Goal: Task Accomplishment & Management: Complete application form

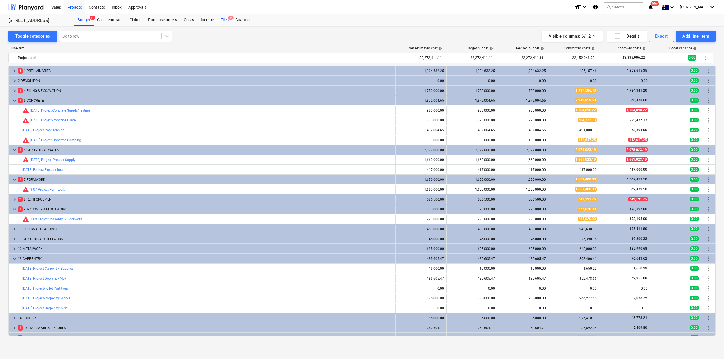
click at [225, 21] on div "Files 9" at bounding box center [224, 19] width 15 height 11
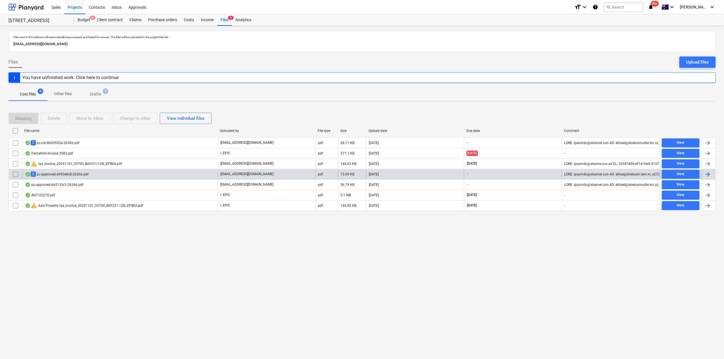
click at [67, 176] on div "2 pc-approved-d993e8c8-26366.pdf" at bounding box center [57, 174] width 64 height 5
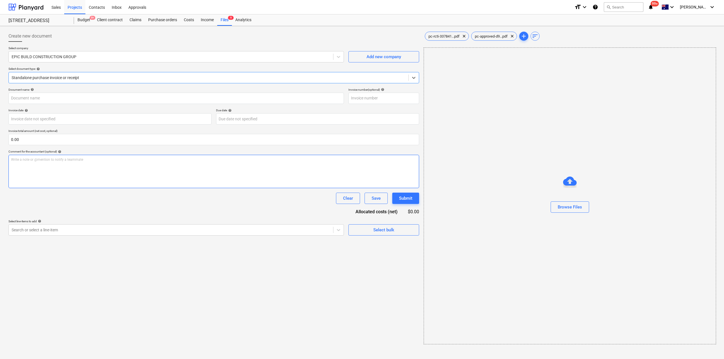
type input "6"
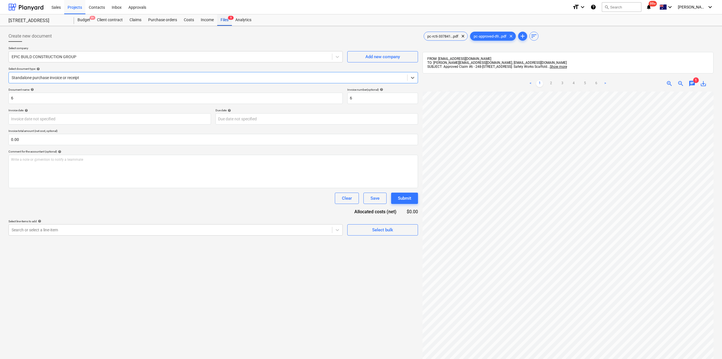
click at [230, 21] on div "Files 9" at bounding box center [224, 19] width 15 height 11
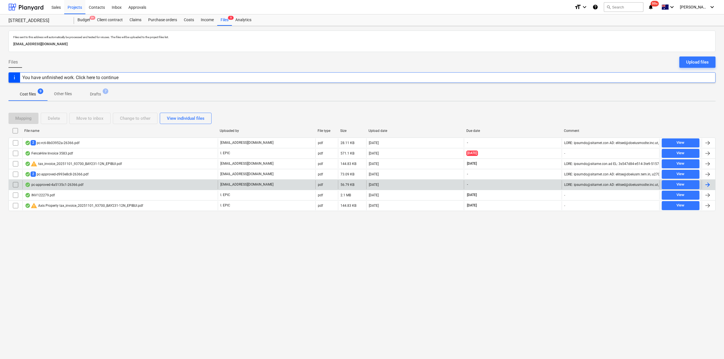
click at [66, 185] on div "pc-approved-4a5135c1-26366.pdf" at bounding box center [54, 185] width 59 height 5
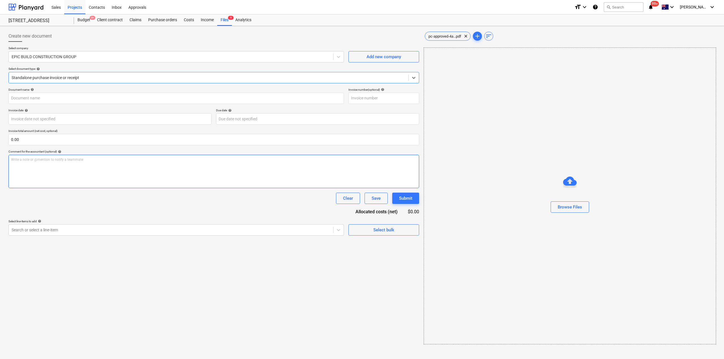
type input "pc-approved-4a5135c1-26366.pdf"
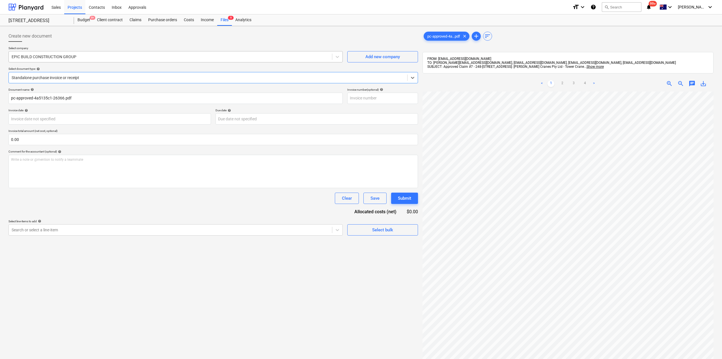
click at [125, 59] on div at bounding box center [171, 57] width 318 height 6
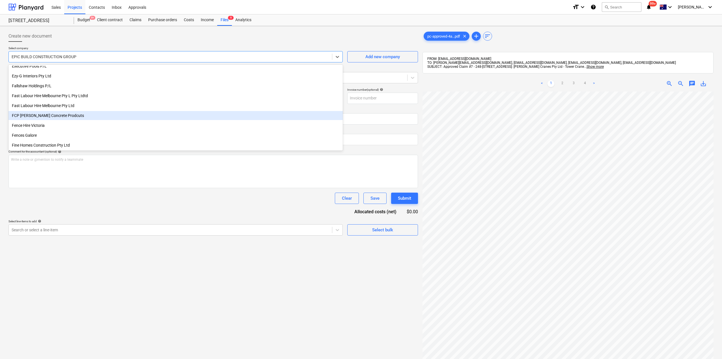
scroll to position [3508, 0]
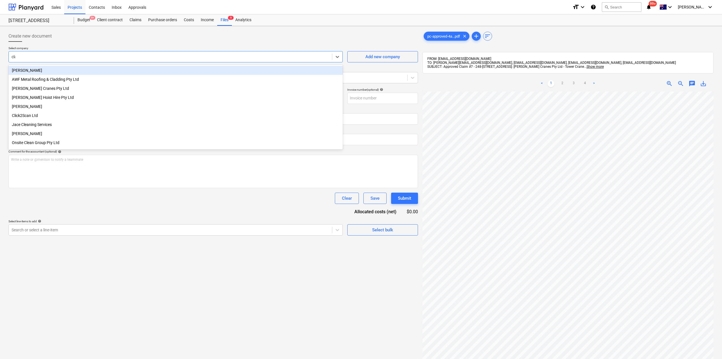
type input "clark"
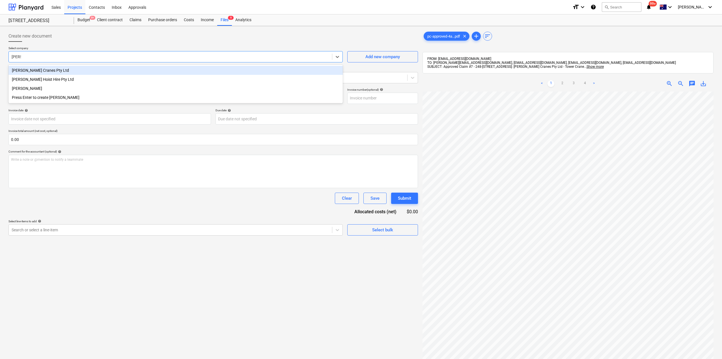
click at [67, 70] on div "[PERSON_NAME] Cranes Pty Ltd" at bounding box center [175, 70] width 334 height 9
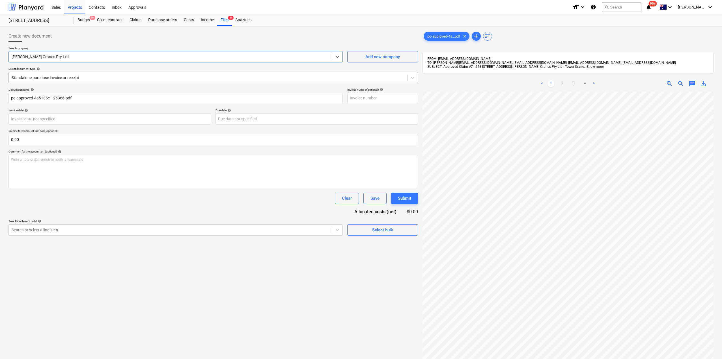
click at [71, 81] on div at bounding box center [208, 78] width 393 height 6
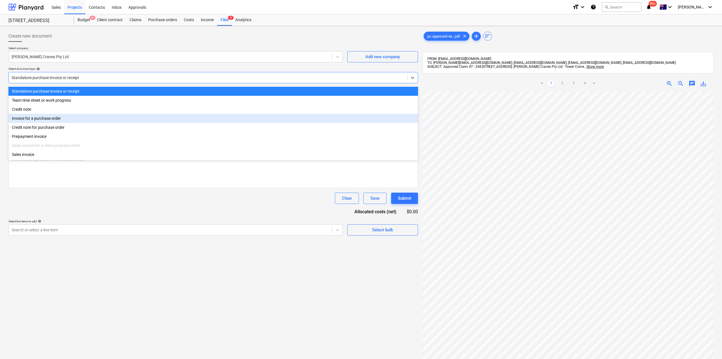
click at [58, 120] on div "Invoice for a purchase order" at bounding box center [212, 118] width 409 height 9
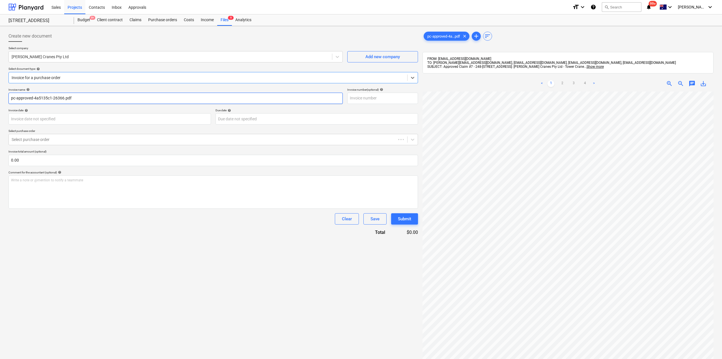
click at [71, 102] on input "pc-approved-4a5135c1-26366.pdf" at bounding box center [175, 98] width 334 height 11
click at [78, 100] on input "pc-approved-4a5135c1-26366.pdf" at bounding box center [175, 98] width 334 height 11
drag, startPoint x: 82, startPoint y: 101, endPoint x: 0, endPoint y: 88, distance: 82.7
click at [0, 88] on div "Create new document Select company Clark Cranes Pty Ltd Add new company Select …" at bounding box center [361, 233] width 722 height 414
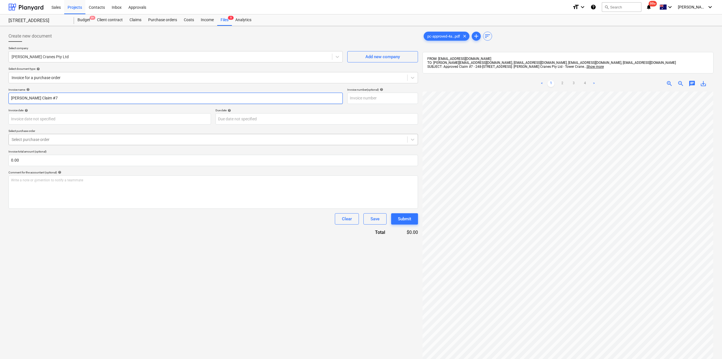
type input "Clark Cranes Claim #7"
click at [49, 137] on div at bounding box center [208, 140] width 393 height 6
click at [558, 85] on ul "< 1 2 3 4 >" at bounding box center [568, 83] width 94 height 7
click at [560, 84] on link "2" at bounding box center [562, 83] width 7 height 7
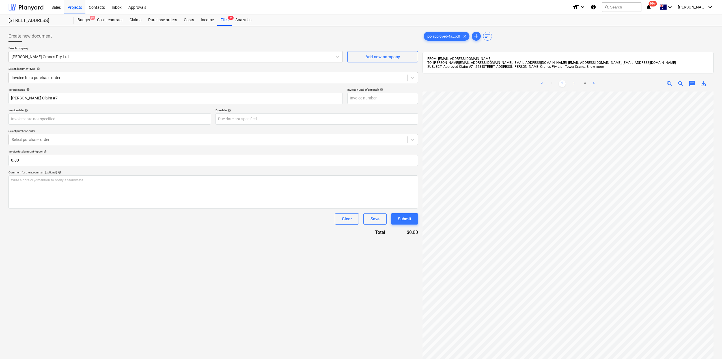
click at [575, 82] on link "3" at bounding box center [573, 83] width 7 height 7
click at [553, 83] on link "1" at bounding box center [550, 83] width 7 height 7
click at [63, 139] on div at bounding box center [208, 140] width 393 height 6
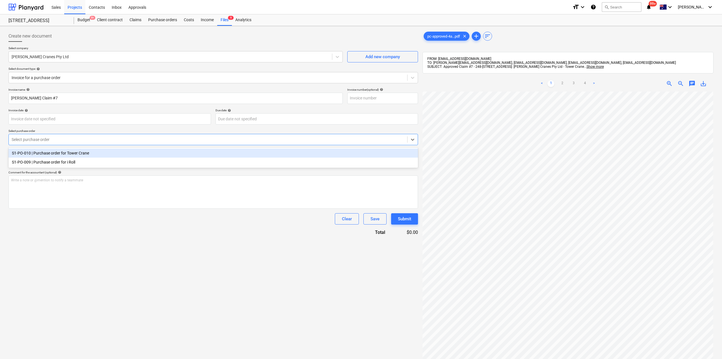
click at [73, 156] on div "S1-PO-010 | Purchase order for Tower Crane" at bounding box center [212, 153] width 409 height 9
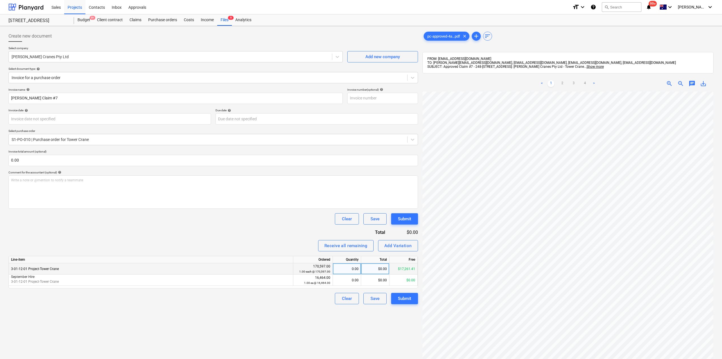
click at [350, 267] on div "0.00" at bounding box center [346, 269] width 23 height 11
click at [383, 268] on div "$0.00" at bounding box center [375, 269] width 28 height 11
type input "9"
type input "84"
click at [311, 317] on div "Create new document Select company Clark Cranes Pty Ltd Add new company Select …" at bounding box center [213, 232] width 414 height 409
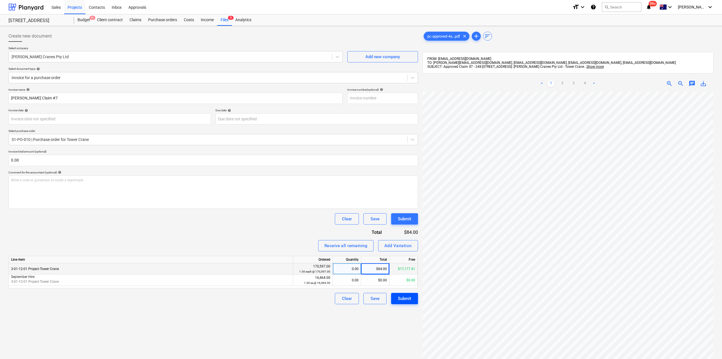
click at [408, 298] on div "Submit" at bounding box center [404, 298] width 13 height 7
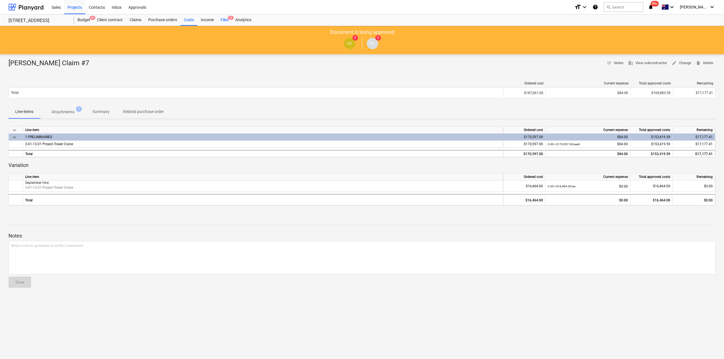
click at [228, 20] on div "Files 8" at bounding box center [224, 19] width 15 height 11
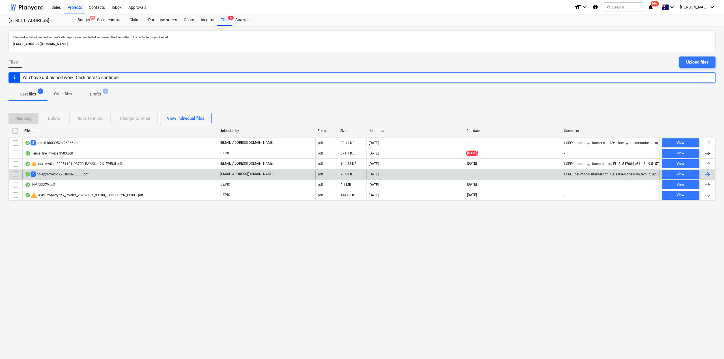
click at [54, 173] on div "2 pc-approved-d993e8c8-26366.pdf" at bounding box center [57, 174] width 64 height 5
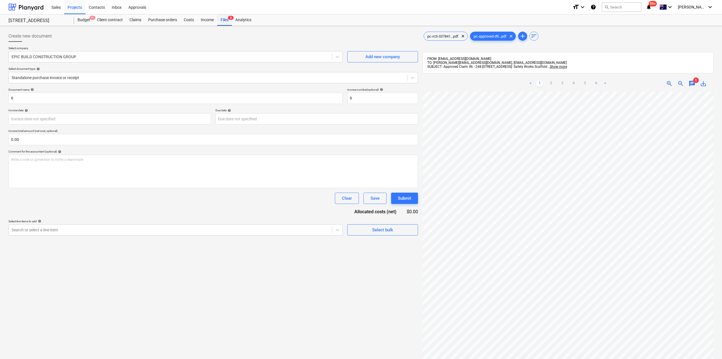
click at [230, 15] on div "Files 8" at bounding box center [224, 19] width 15 height 11
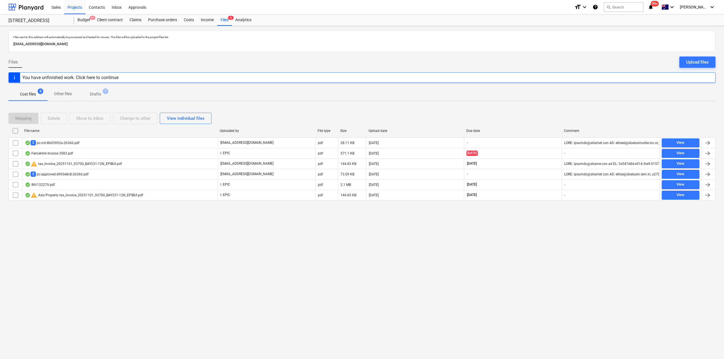
click at [59, 142] on div "2 pc-rcti-8b03952a-26366.pdf" at bounding box center [52, 142] width 55 height 5
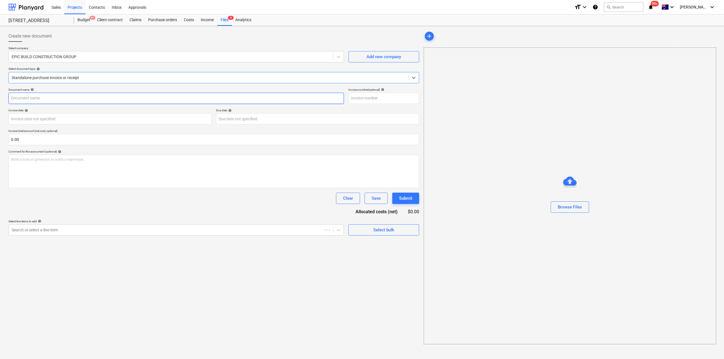
type input "pc-rcti-8b03952a-26366.pdf"
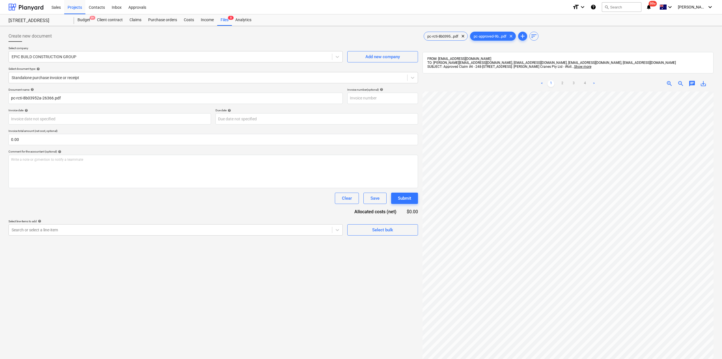
scroll to position [0, 108]
click at [440, 36] on span "pc-rcti-8b0395...pdf" at bounding box center [443, 36] width 38 height 4
click at [491, 33] on div "pc-approved-9b...pdf clear" at bounding box center [493, 36] width 46 height 9
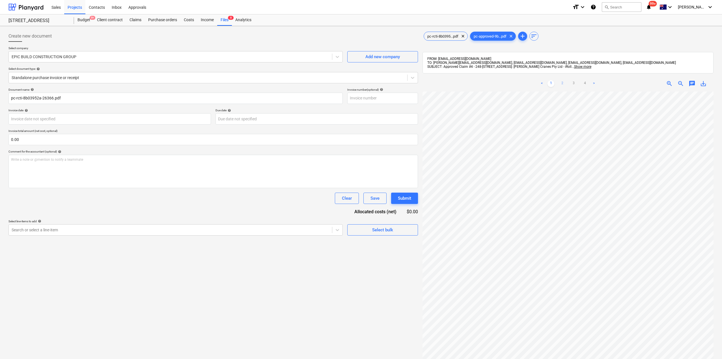
click at [563, 83] on link "2" at bounding box center [562, 83] width 7 height 7
click at [575, 85] on div "< 1 2 3 4 >" at bounding box center [568, 84] width 94 height 16
click at [575, 84] on link "3" at bounding box center [573, 83] width 7 height 7
click at [57, 79] on div at bounding box center [208, 78] width 393 height 6
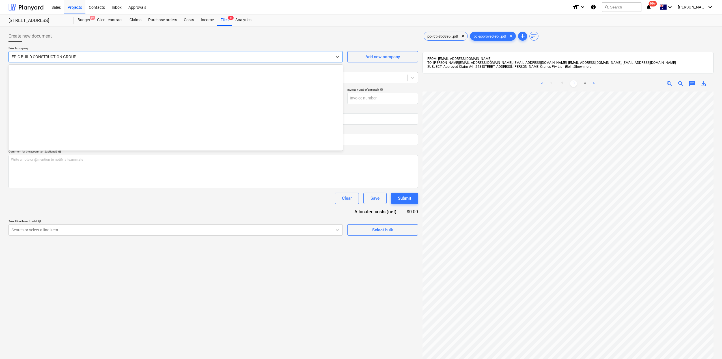
click at [61, 51] on div "EPIC BUILD CONSTRUCTION GROUP" at bounding box center [175, 56] width 334 height 11
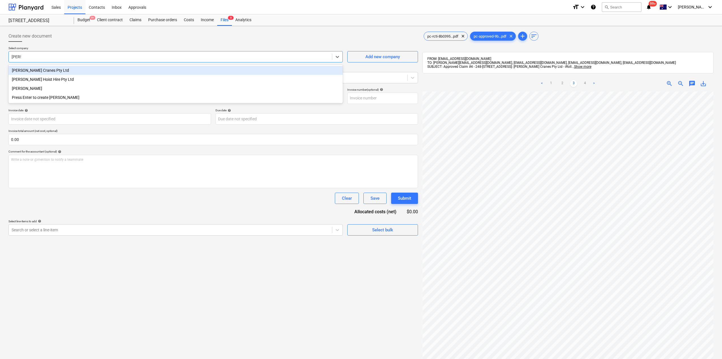
type input "clark"
click at [45, 71] on div "[PERSON_NAME] Cranes Pty Ltd" at bounding box center [175, 70] width 334 height 9
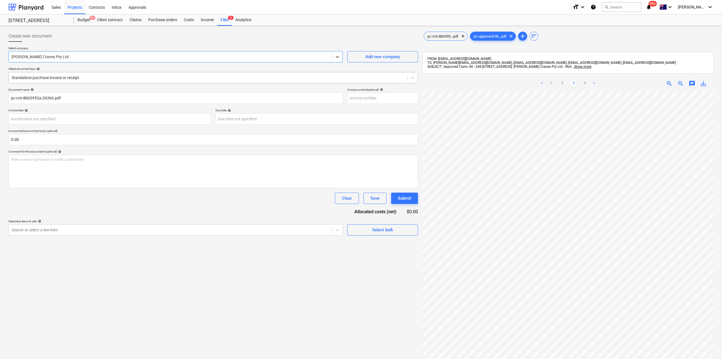
click at [48, 77] on div at bounding box center [208, 78] width 393 height 6
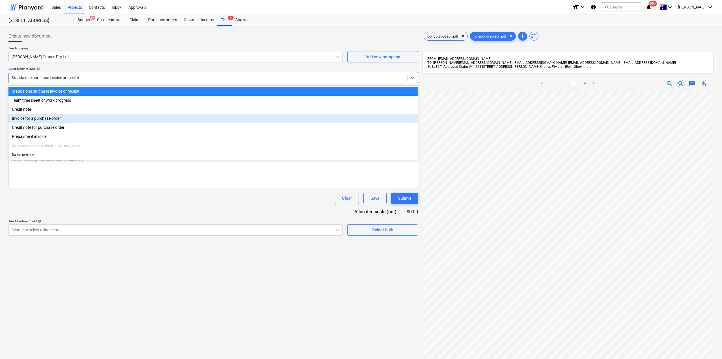
click at [44, 118] on div "Invoice for a purchase order" at bounding box center [212, 118] width 409 height 9
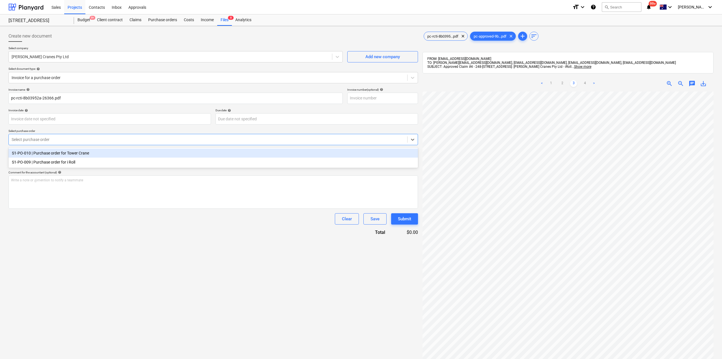
click at [46, 140] on div at bounding box center [208, 140] width 393 height 6
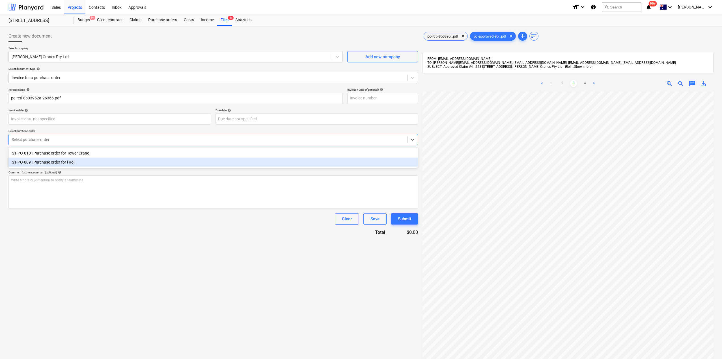
click at [54, 165] on div "S1-PO-009 | Purchase order for i Roll" at bounding box center [212, 162] width 409 height 9
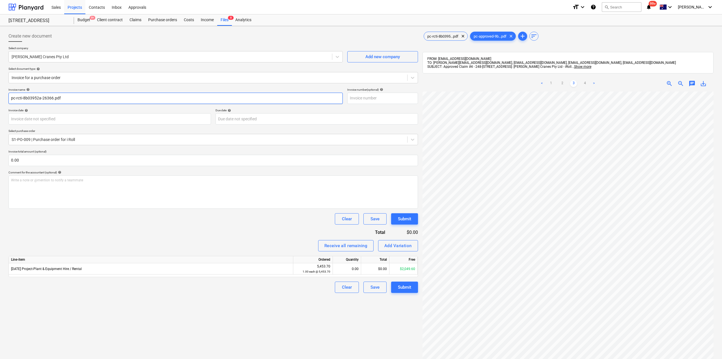
click at [48, 101] on input "pc-rcti-8b03952a-26366.pdf" at bounding box center [175, 98] width 334 height 11
drag, startPoint x: 74, startPoint y: 97, endPoint x: 0, endPoint y: 97, distance: 73.8
click at [0, 97] on div "Create new document Select company Clark Cranes Pty Ltd Add new company Select …" at bounding box center [361, 233] width 722 height 414
click at [552, 84] on link "1" at bounding box center [550, 83] width 7 height 7
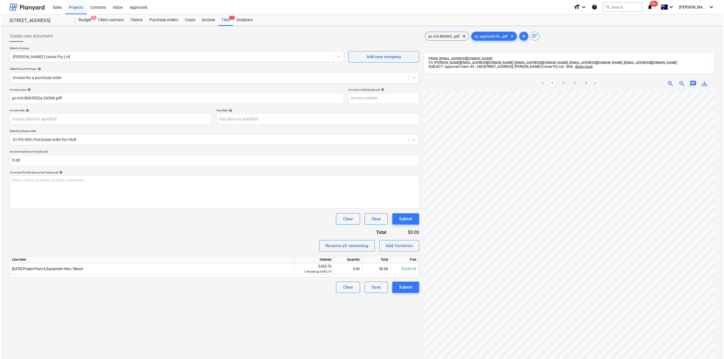
scroll to position [0, 129]
click at [66, 98] on input "pc-rcti-8b03952a-26366.pdf" at bounding box center [175, 98] width 334 height 11
type input "Clark Cranes Claim#4"
click at [377, 271] on div "$0.00" at bounding box center [375, 269] width 28 height 11
type input "16.8"
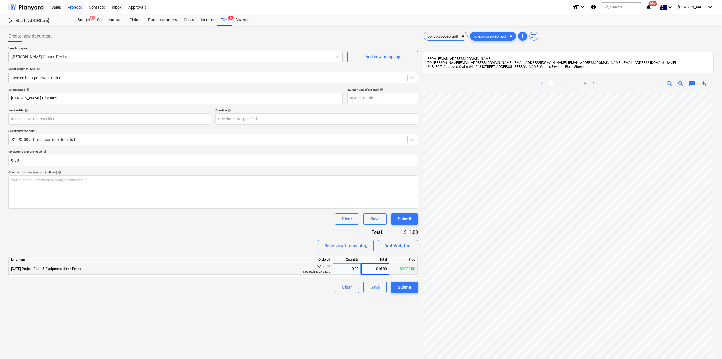
click at [386, 323] on div "Create new document Select company Clark Cranes Pty Ltd Add new company Select …" at bounding box center [213, 232] width 414 height 409
click at [406, 286] on div "Submit" at bounding box center [404, 287] width 13 height 7
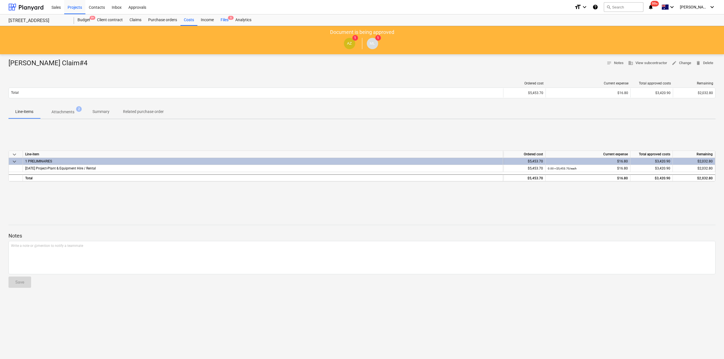
click at [225, 19] on div "Files 6" at bounding box center [224, 19] width 15 height 11
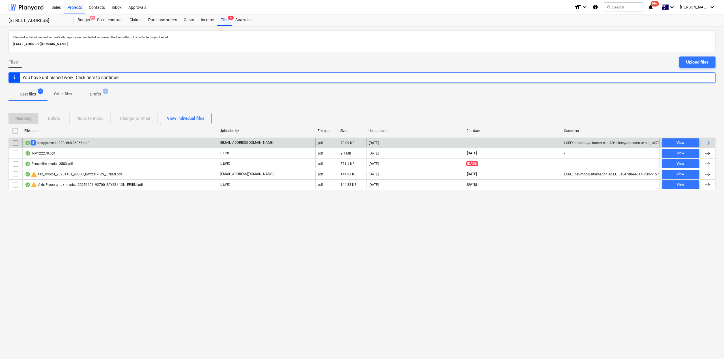
click at [65, 144] on div "2 pc-approved-d993e8c8-26366.pdf" at bounding box center [57, 142] width 64 height 5
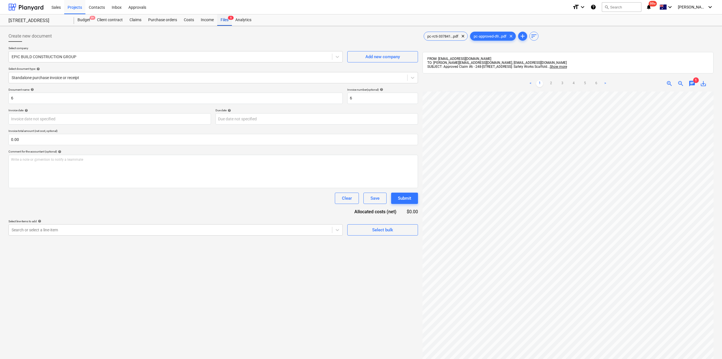
click at [227, 22] on div "Files 6" at bounding box center [224, 19] width 15 height 11
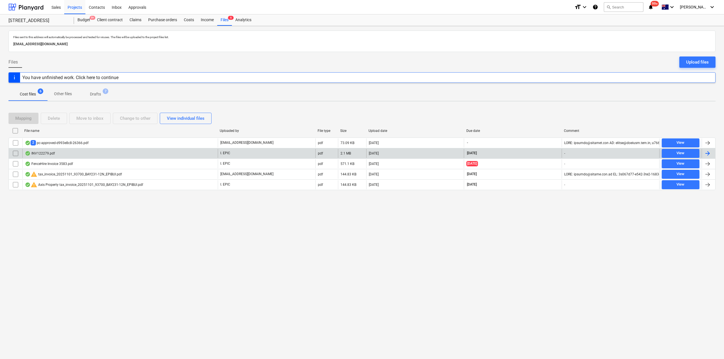
click at [57, 152] on div "INV122279.pdf" at bounding box center [119, 153] width 195 height 9
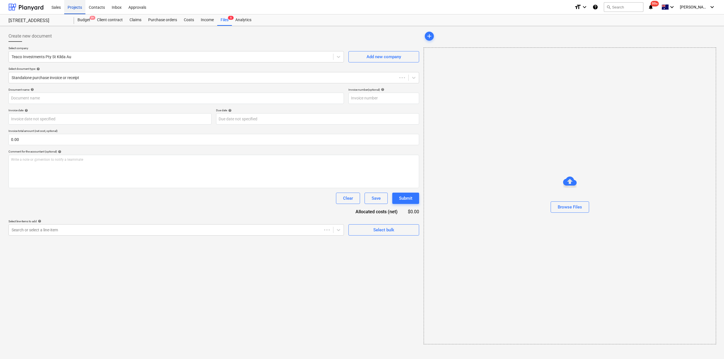
type input "122279"
type input "02 Oct 2025"
type input "30 Nov 2025"
click at [226, 22] on div "Files 6" at bounding box center [224, 19] width 15 height 11
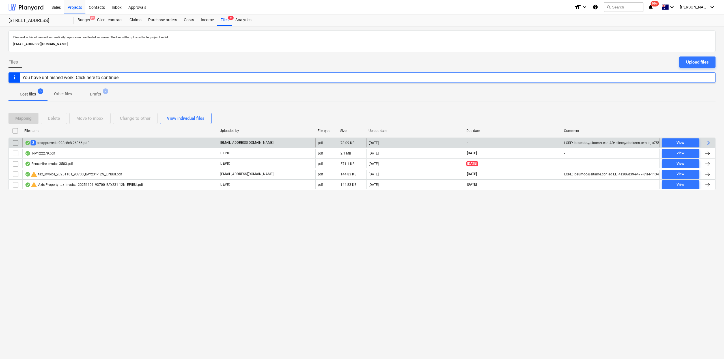
click at [77, 145] on div "2 pc-approved-d993e8c8-26366.pdf" at bounding box center [57, 142] width 64 height 5
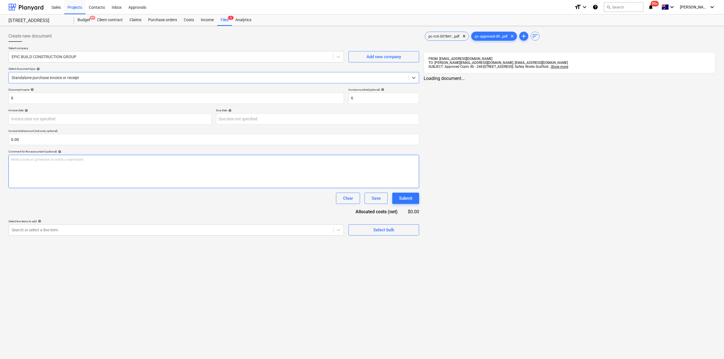
type input "6"
click at [229, 21] on div "Files 6" at bounding box center [224, 19] width 15 height 11
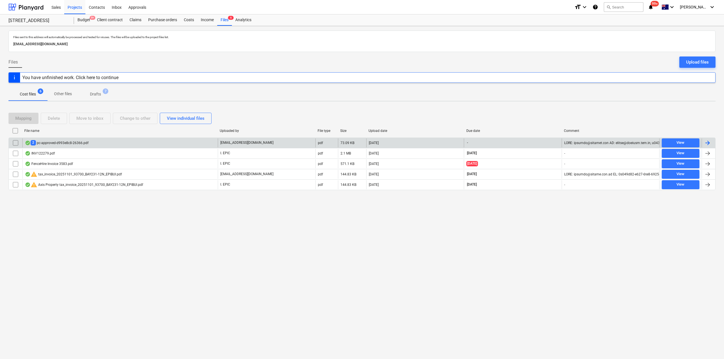
click at [70, 145] on div "2 pc-approved-d993e8c8-26366.pdf" at bounding box center [57, 142] width 64 height 5
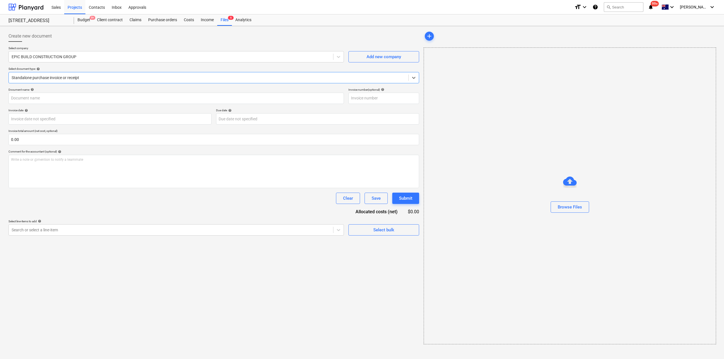
type input "6"
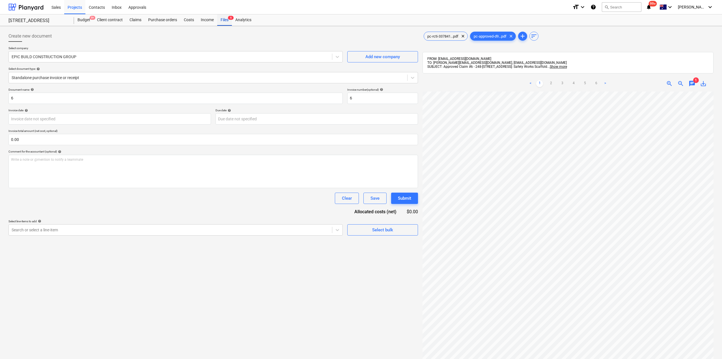
click at [218, 19] on div "Files 6" at bounding box center [224, 19] width 15 height 11
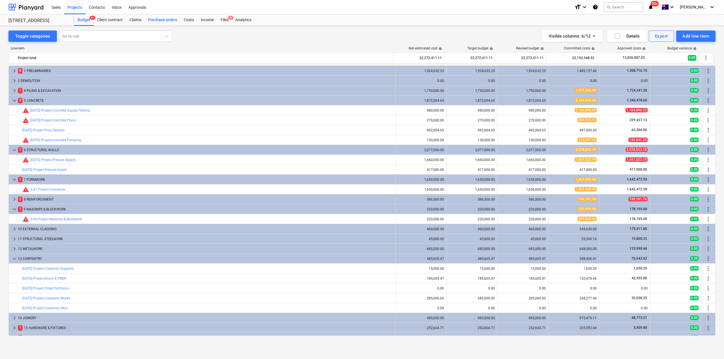
click at [172, 18] on div "Purchase orders" at bounding box center [163, 19] width 36 height 11
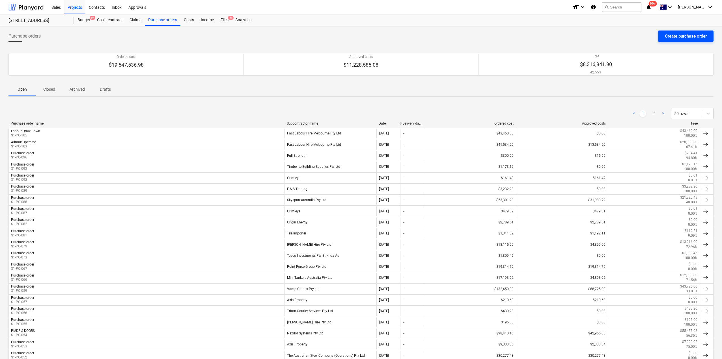
click at [686, 33] on div "Create purchase order" at bounding box center [686, 36] width 42 height 7
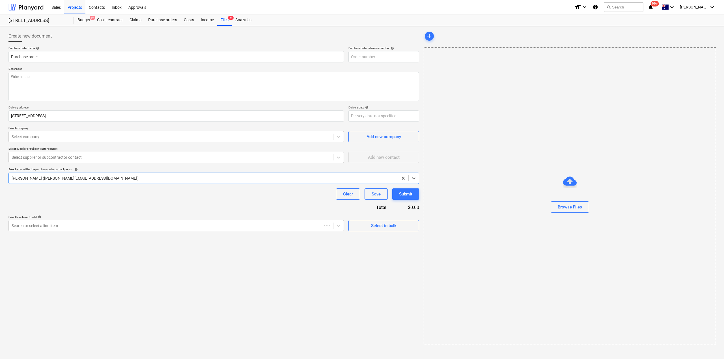
type textarea "x"
type input "S1-PO-107"
type textarea "x"
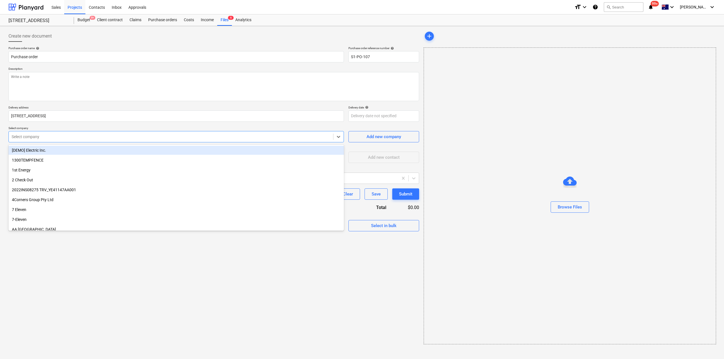
click at [41, 137] on div at bounding box center [171, 137] width 319 height 6
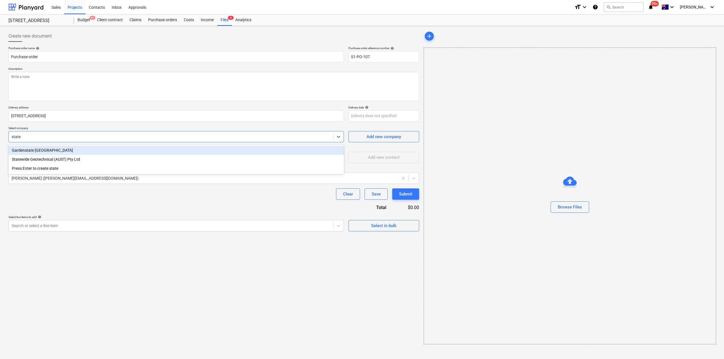
type input "state"
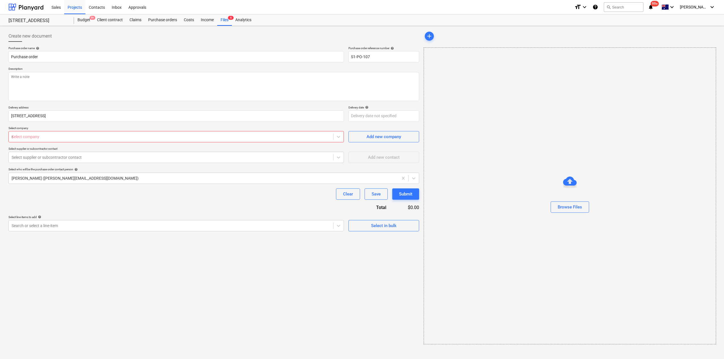
type textarea "x"
